Goal: Transaction & Acquisition: Purchase product/service

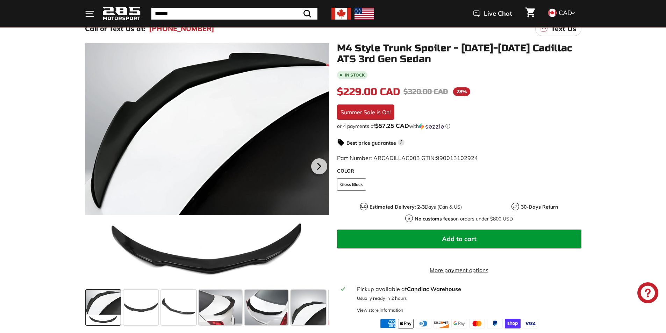
scroll to position [105, 0]
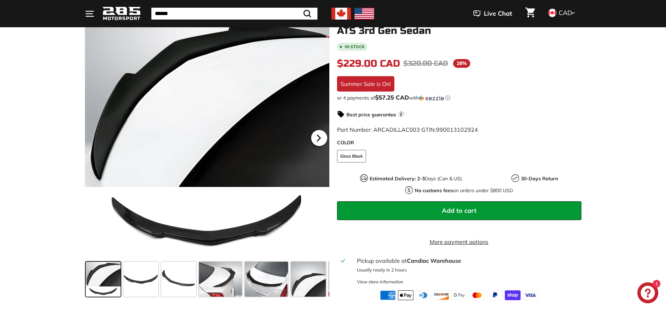
click at [319, 136] on icon at bounding box center [318, 138] width 3 height 6
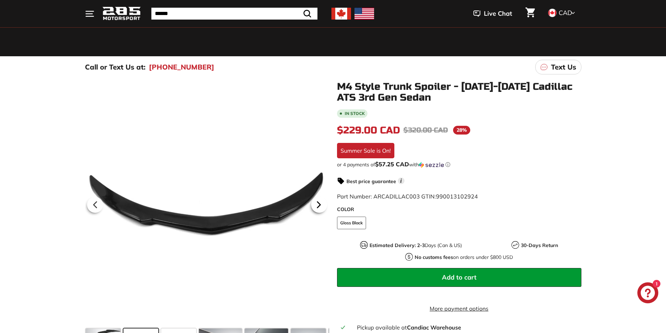
scroll to position [0, 0]
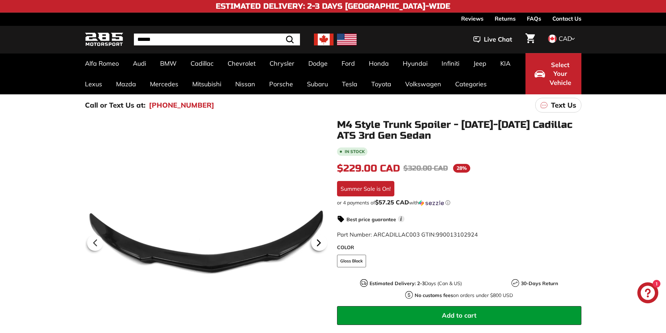
click at [317, 247] on icon at bounding box center [319, 243] width 16 height 16
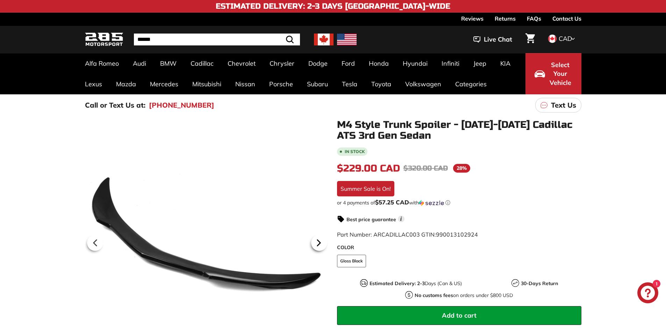
click at [317, 247] on icon at bounding box center [319, 243] width 16 height 16
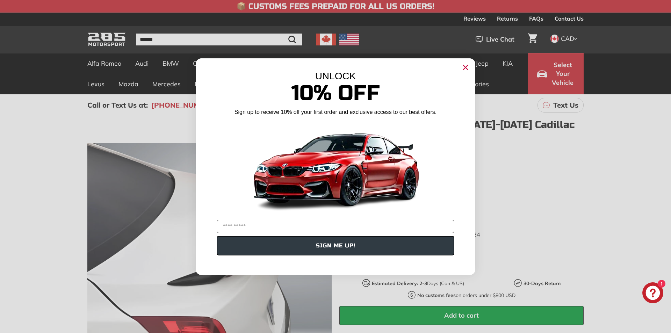
click at [317, 247] on button "SIGN ME UP!" at bounding box center [336, 246] width 238 height 20
click at [466, 64] on circle "Close dialog" at bounding box center [466, 67] width 10 height 10
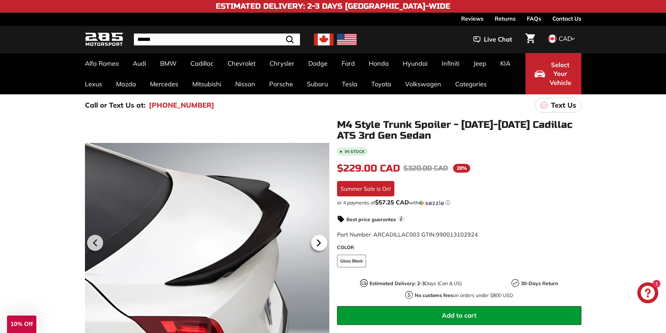
click at [320, 246] on icon at bounding box center [319, 243] width 16 height 16
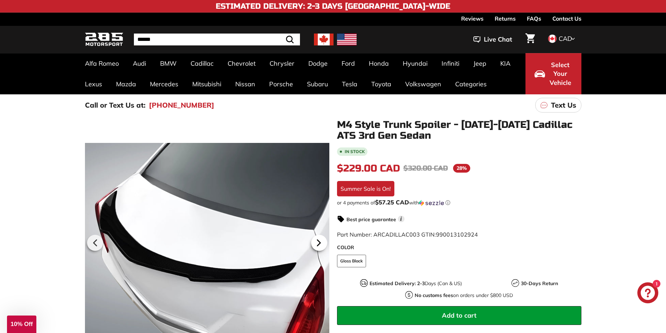
click at [320, 246] on icon at bounding box center [319, 243] width 16 height 16
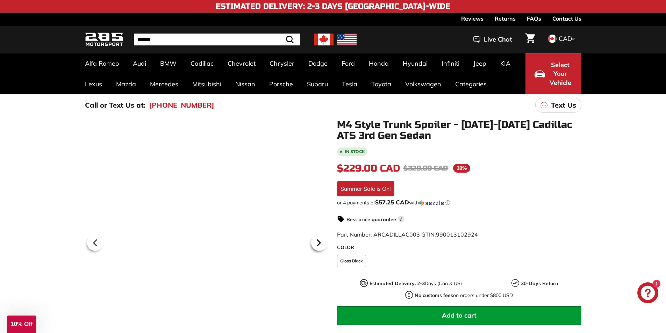
scroll to position [0, 78]
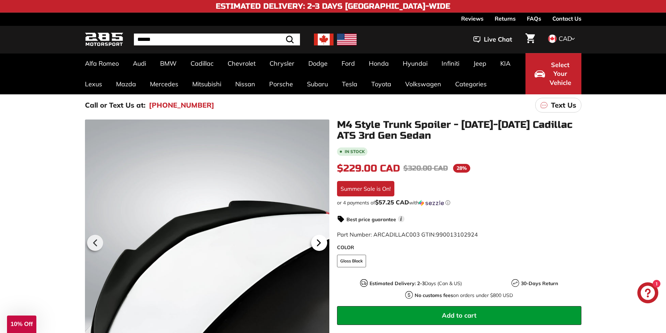
click at [320, 246] on icon at bounding box center [319, 243] width 16 height 16
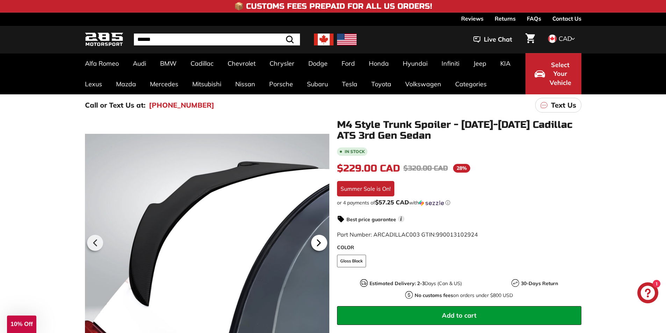
click at [320, 246] on icon at bounding box center [319, 243] width 16 height 16
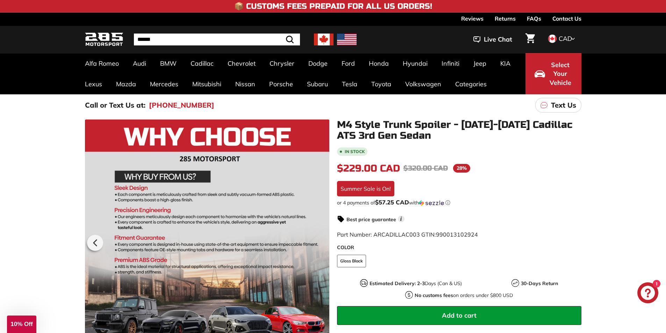
click at [320, 246] on div at bounding box center [207, 242] width 244 height 244
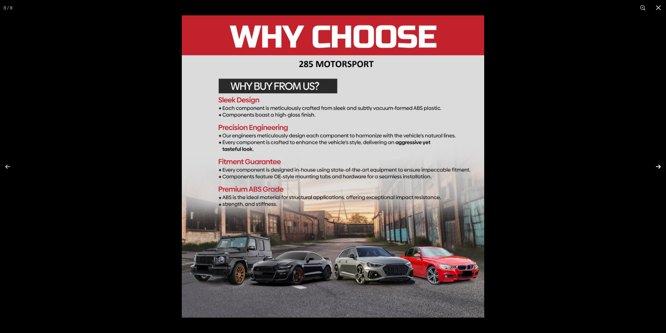
click at [662, 164] on button at bounding box center [654, 166] width 24 height 35
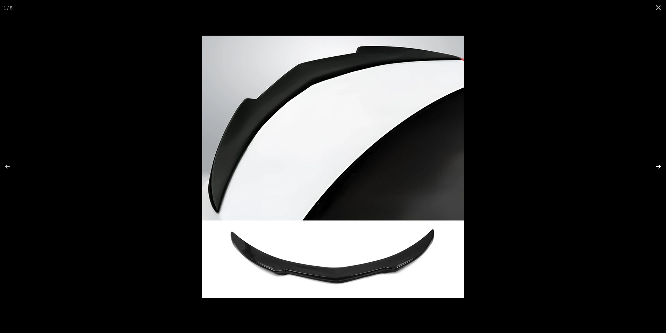
scroll to position [0, 0]
click at [662, 165] on button at bounding box center [654, 166] width 24 height 35
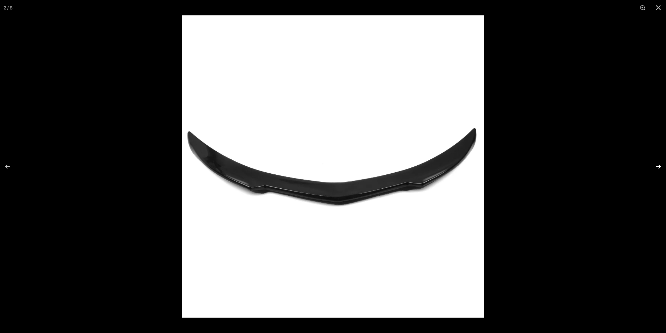
click at [662, 165] on button at bounding box center [654, 166] width 24 height 35
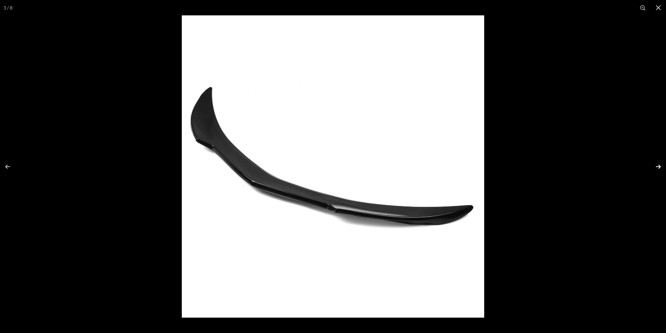
click at [661, 165] on button at bounding box center [654, 166] width 24 height 35
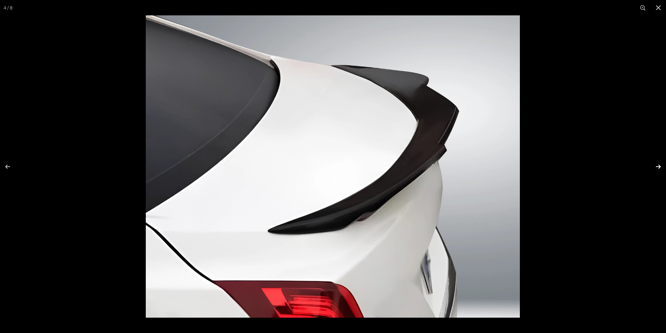
click at [660, 166] on button at bounding box center [654, 166] width 24 height 35
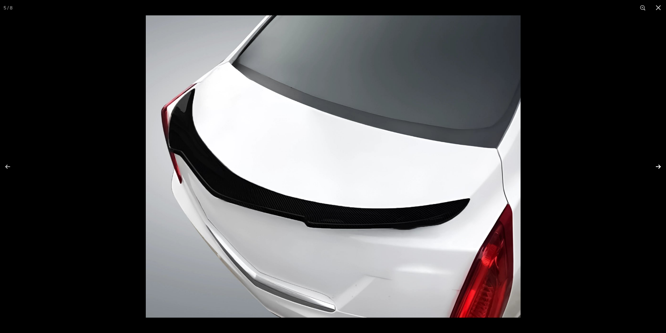
click at [660, 166] on button at bounding box center [654, 166] width 24 height 35
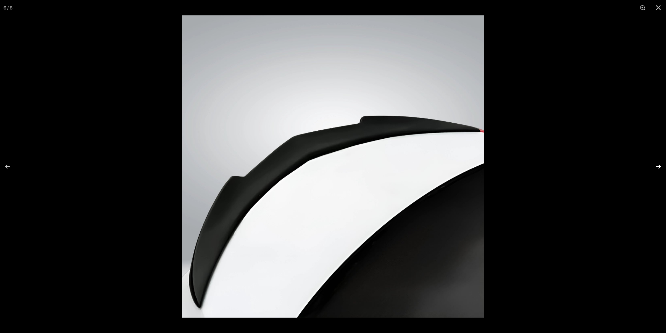
scroll to position [0, 78]
click at [657, 168] on button at bounding box center [654, 166] width 24 height 35
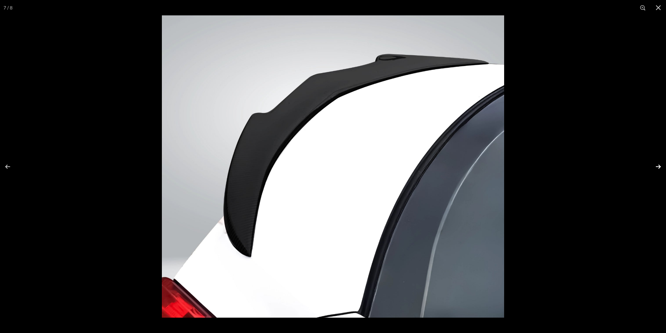
click at [656, 169] on button at bounding box center [654, 166] width 24 height 35
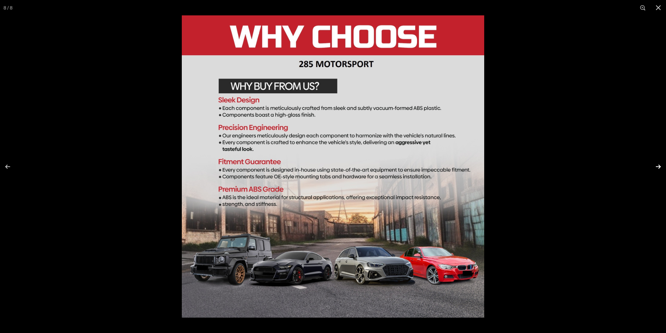
click at [656, 169] on button at bounding box center [654, 166] width 24 height 35
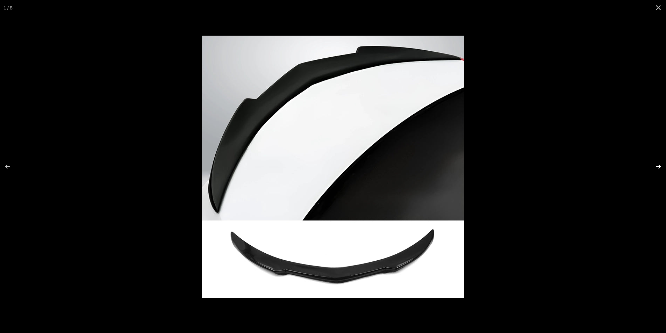
scroll to position [0, 0]
click at [656, 169] on button at bounding box center [654, 166] width 24 height 35
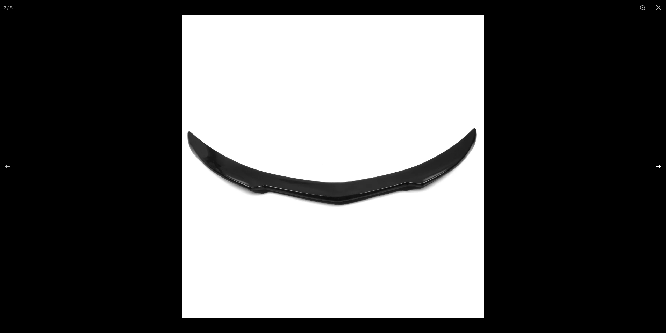
click at [656, 169] on button at bounding box center [654, 166] width 24 height 35
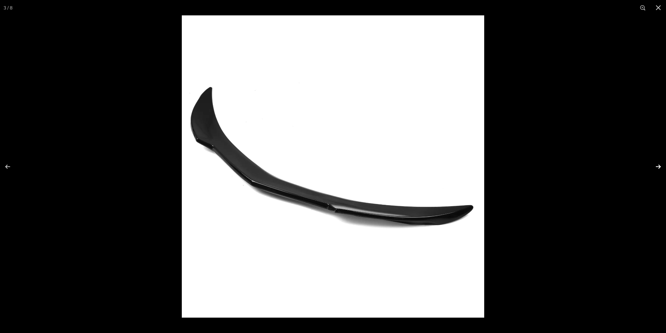
click at [656, 169] on button at bounding box center [654, 166] width 24 height 35
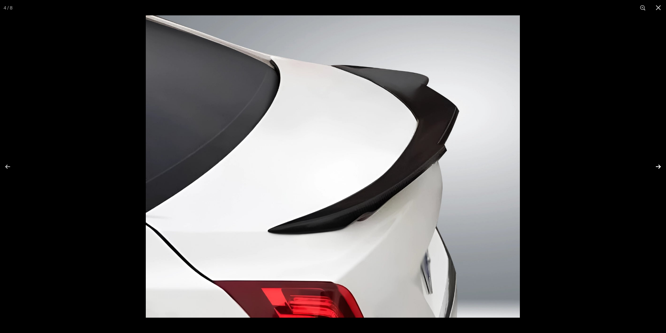
click at [656, 169] on button at bounding box center [654, 166] width 24 height 35
